Goal: Book appointment/travel/reservation

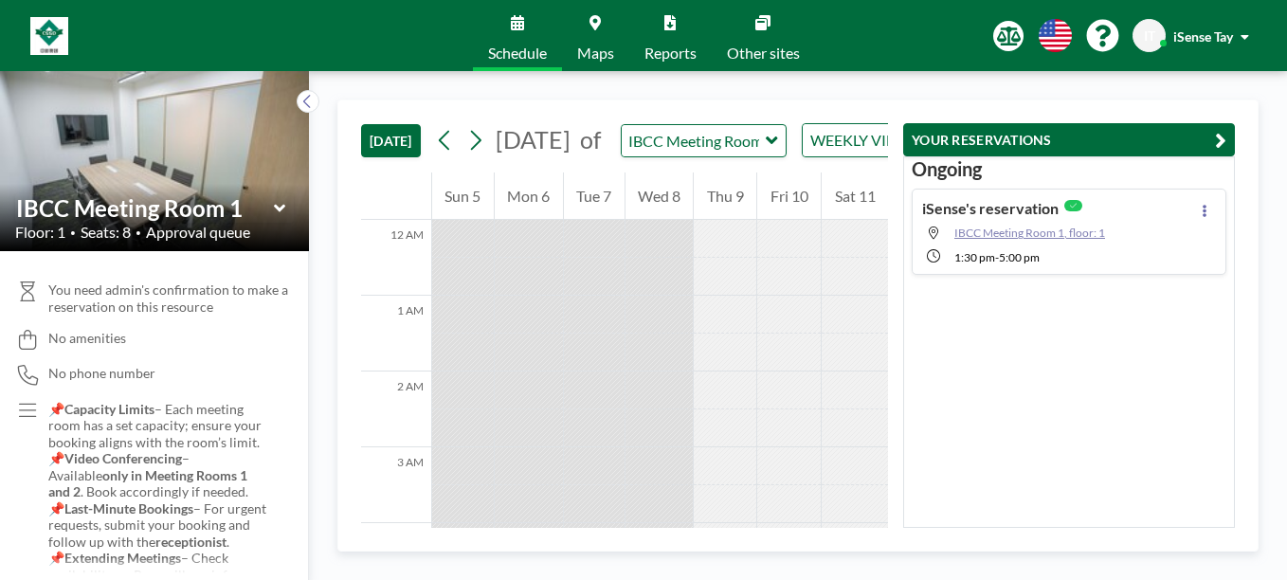
click at [1026, 231] on span "IBCC Meeting Room 1, floor: 1" at bounding box center [1030, 233] width 151 height 14
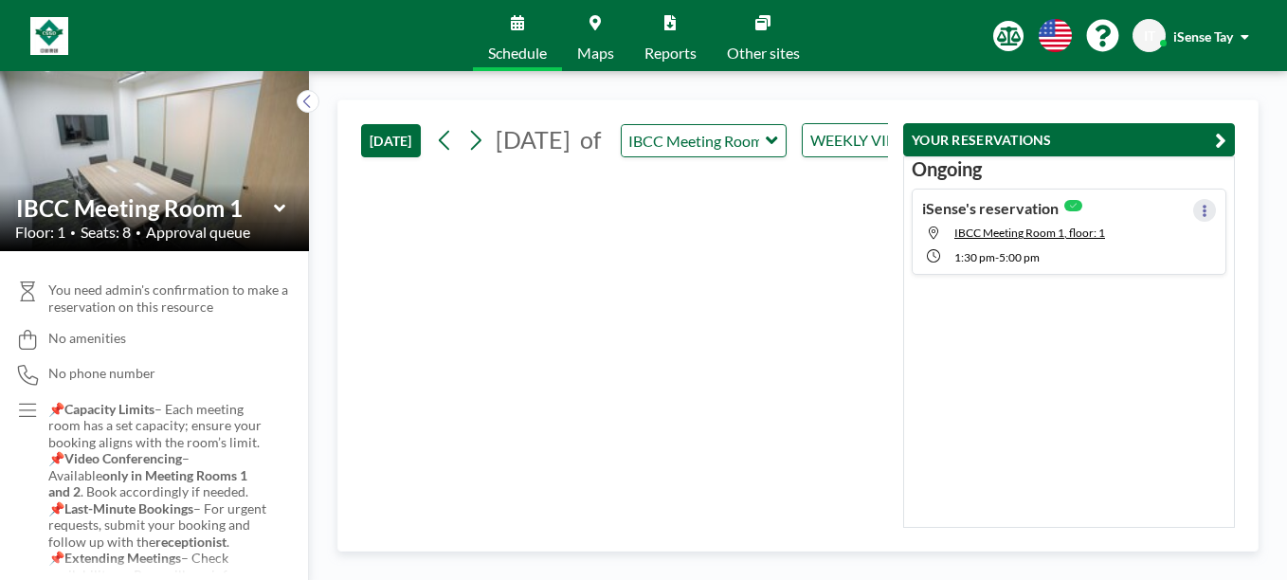
click at [1203, 214] on icon at bounding box center [1205, 211] width 4 height 12
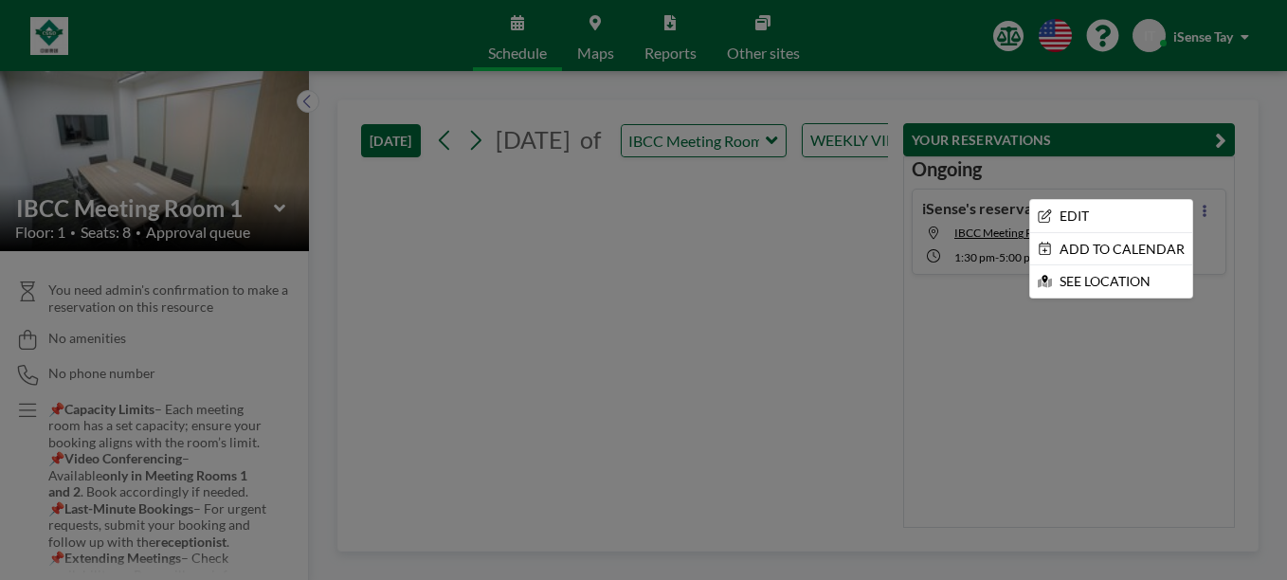
click at [1218, 136] on div at bounding box center [643, 290] width 1287 height 580
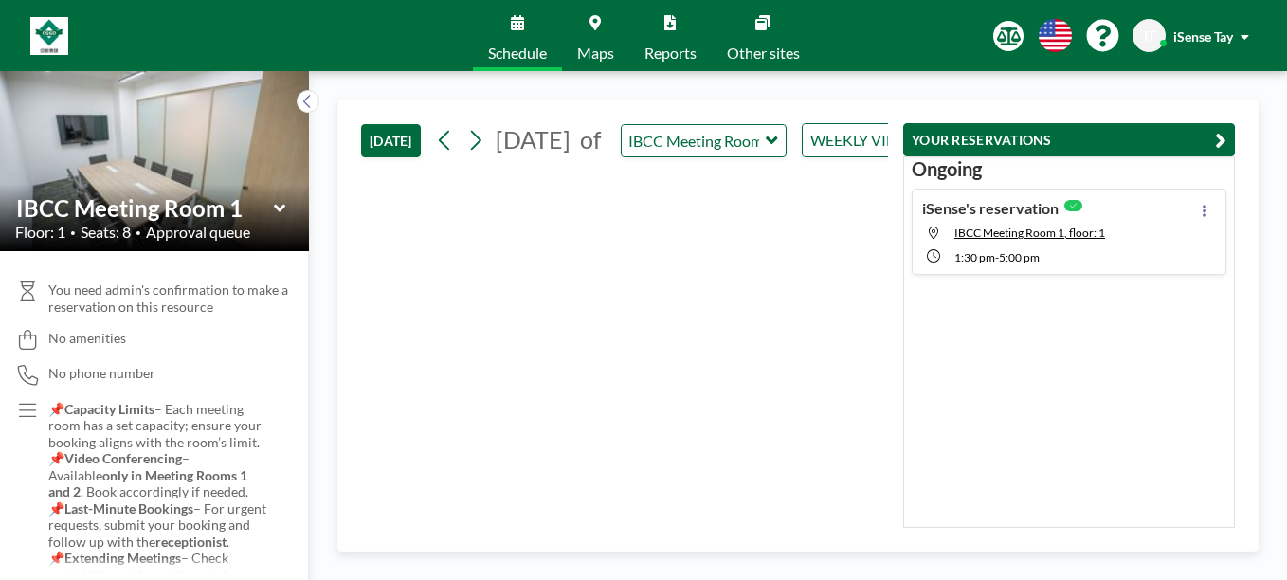
click at [1218, 136] on icon "button" at bounding box center [1220, 140] width 11 height 23
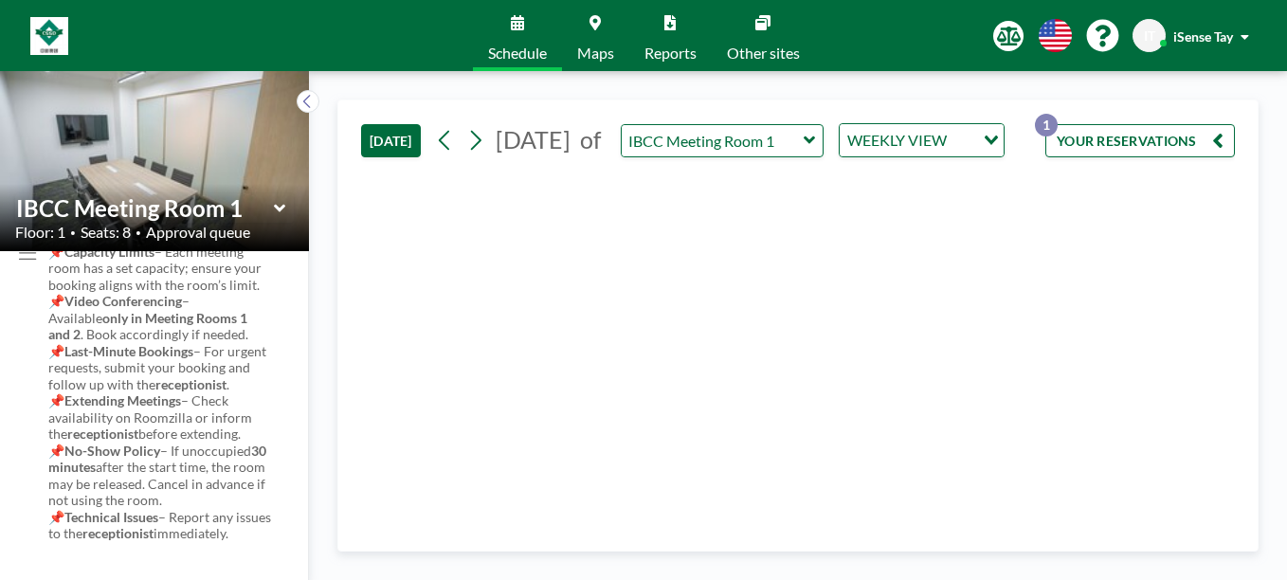
scroll to position [200, 0]
